Goal: Task Accomplishment & Management: Manage account settings

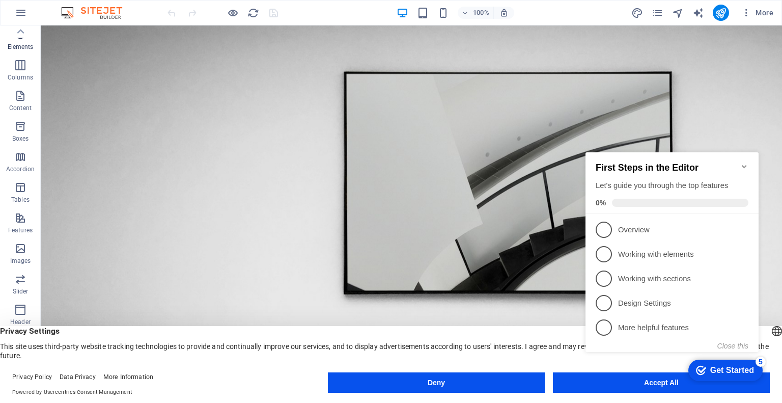
scroll to position [18, 0]
click at [748, 14] on icon "button" at bounding box center [746, 13] width 10 height 10
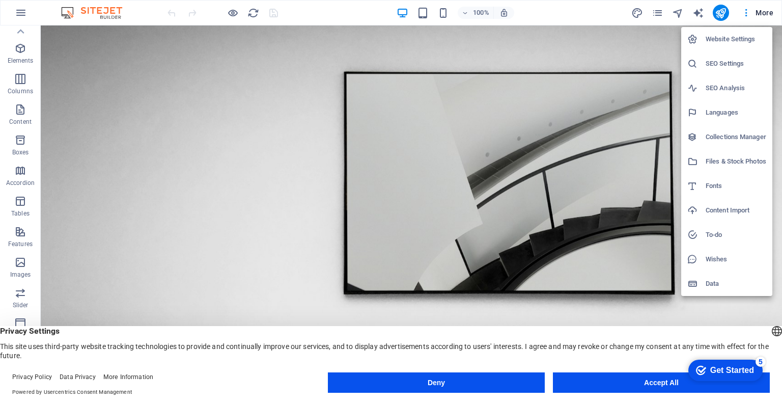
click at [764, 12] on div at bounding box center [391, 201] width 782 height 403
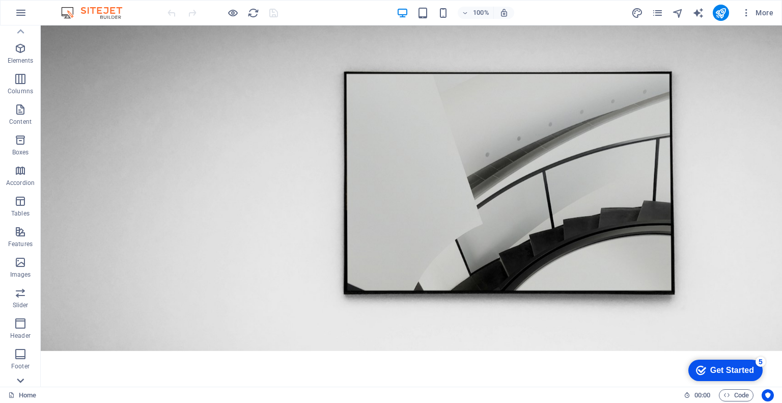
click at [24, 376] on icon at bounding box center [20, 380] width 14 height 14
click at [24, 376] on p "Collections" at bounding box center [20, 379] width 31 height 8
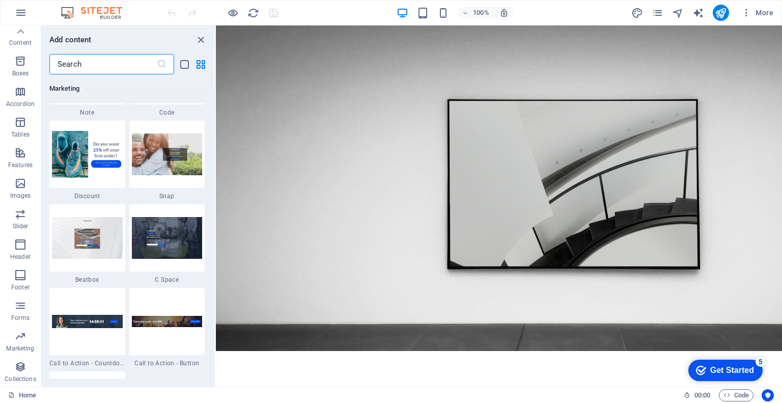
scroll to position [9318, 0]
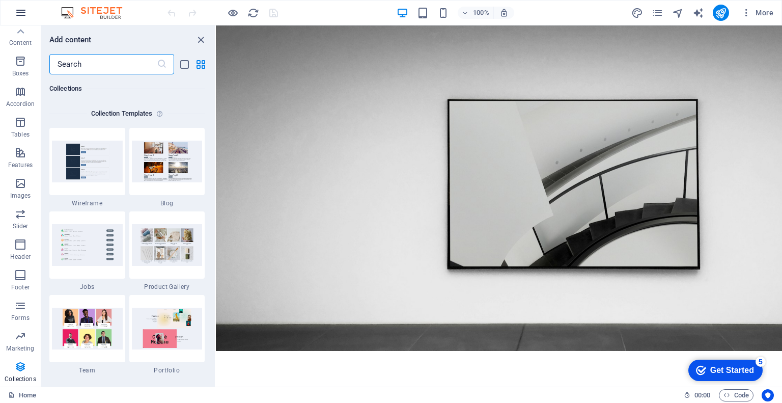
click at [22, 14] on icon "button" at bounding box center [21, 13] width 12 height 12
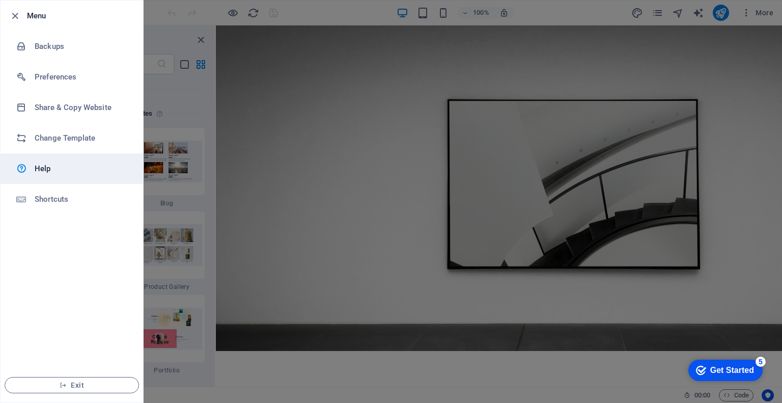
click at [47, 172] on h6 "Help" at bounding box center [82, 168] width 94 height 12
click at [16, 15] on icon "button" at bounding box center [15, 16] width 12 height 12
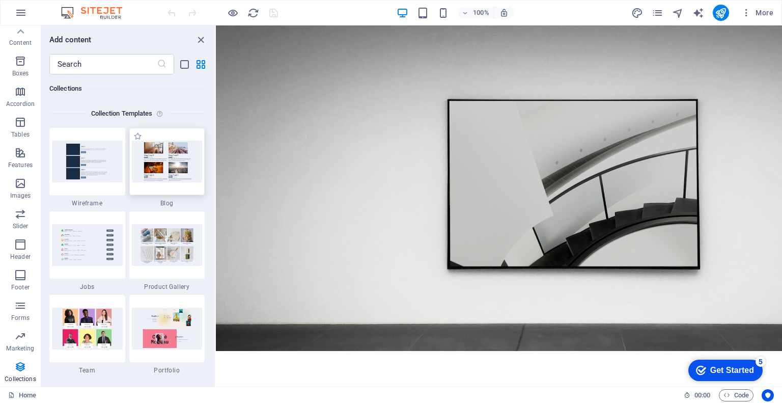
drag, startPoint x: 97, startPoint y: 230, endPoint x: 140, endPoint y: 179, distance: 67.1
click at [140, 179] on div "Favorites Elements Columns Content Boxes Accordion Tables Features Images Slide…" at bounding box center [108, 205] width 216 height 361
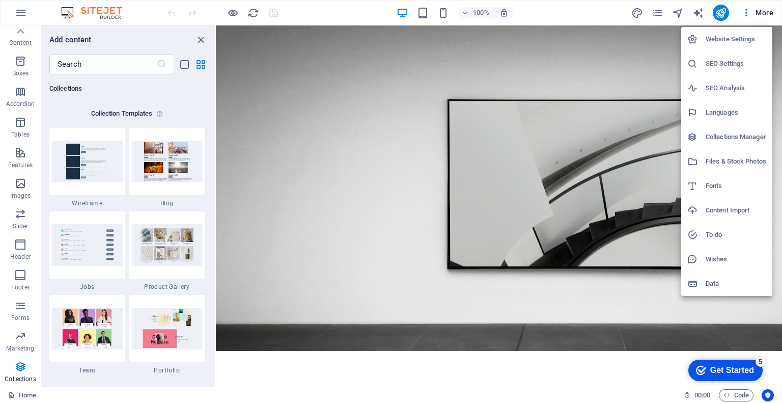
click at [740, 37] on h6 "Website Settings" at bounding box center [736, 39] width 61 height 12
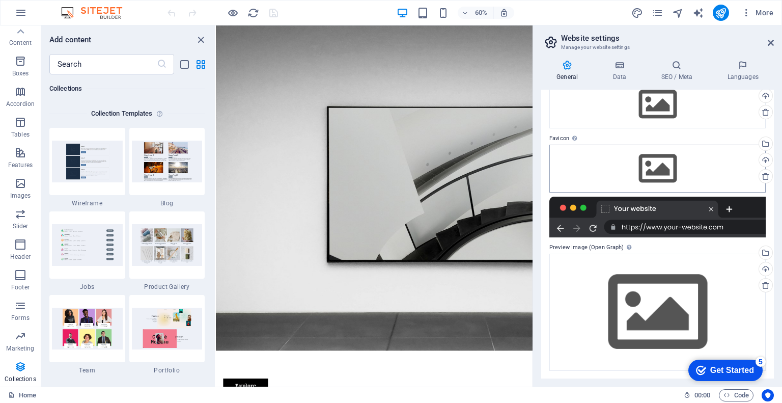
scroll to position [0, 0]
